Goal: Communication & Community: Answer question/provide support

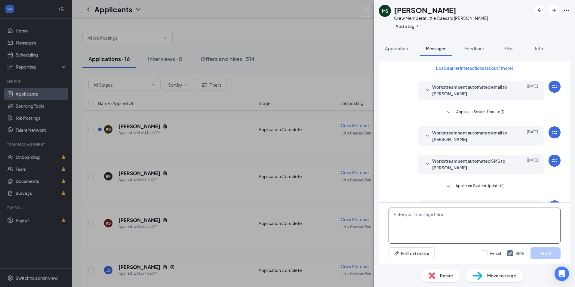
scroll to position [138, 0]
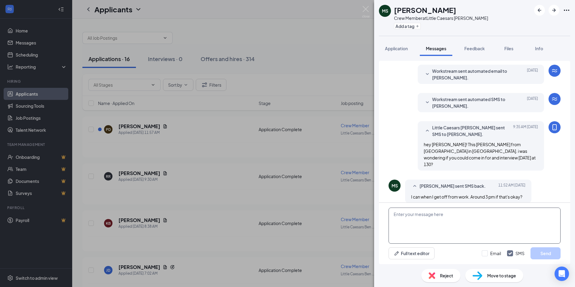
click at [467, 229] on textarea at bounding box center [475, 226] width 172 height 36
type textarea "i will actually be leaving at 3 but if youd like to come [DATE] i will be here …"
click at [548, 255] on button "Send" at bounding box center [546, 253] width 30 height 12
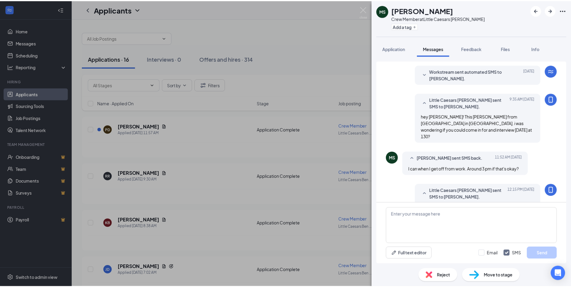
scroll to position [183, 0]
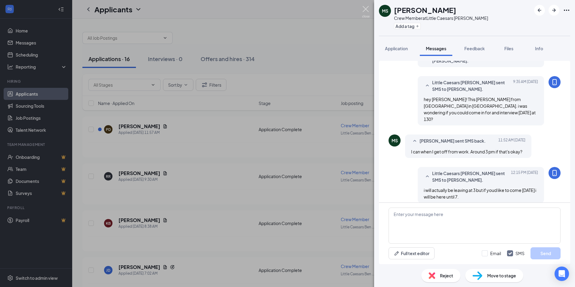
click at [364, 8] on img at bounding box center [366, 12] width 8 height 12
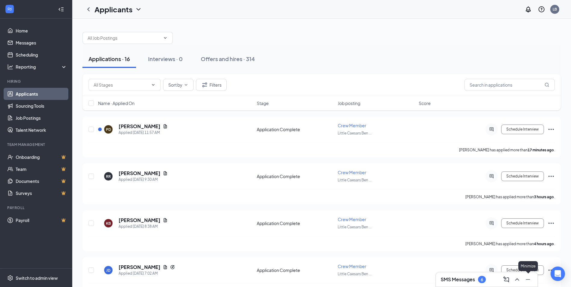
click at [520, 280] on icon "ChevronUp" at bounding box center [516, 279] width 7 height 7
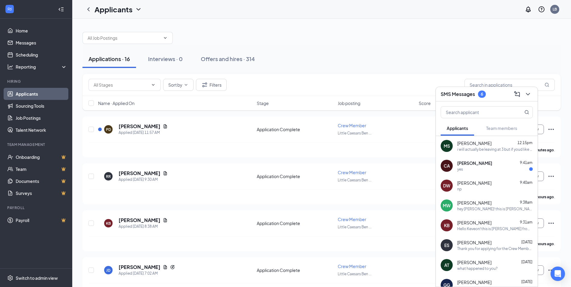
click at [478, 163] on span "[PERSON_NAME]" at bounding box center [474, 163] width 35 height 6
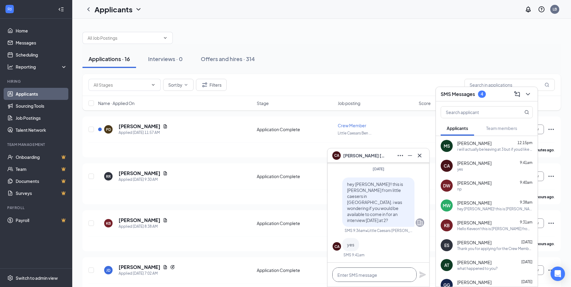
click at [372, 275] on textarea at bounding box center [374, 274] width 84 height 14
type textarea "awesome i will see you then"
click at [422, 276] on icon "Plane" at bounding box center [422, 274] width 7 height 7
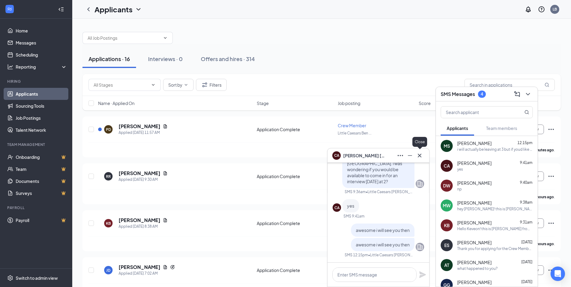
click at [424, 153] on div at bounding box center [419, 156] width 10 height 10
